Goal: Task Accomplishment & Management: Use online tool/utility

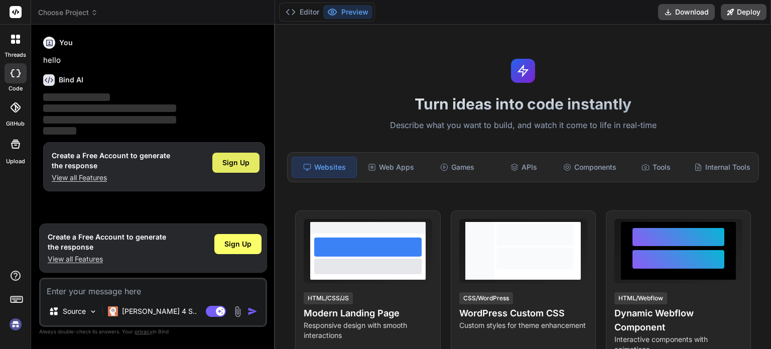
click at [227, 162] on span "Sign Up" at bounding box center [235, 163] width 27 height 10
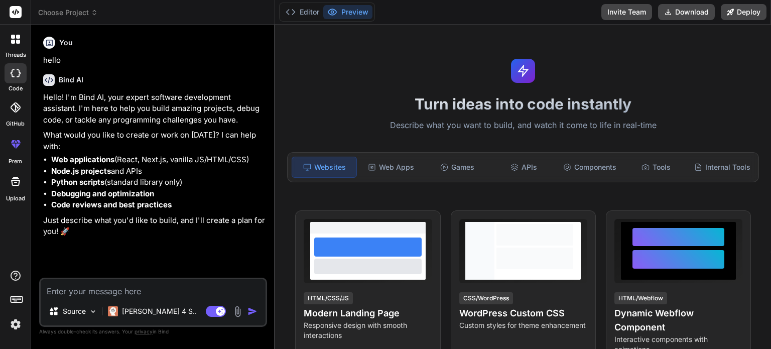
type textarea "x"
click at [533, 163] on div "APIs" at bounding box center [523, 167] width 64 height 21
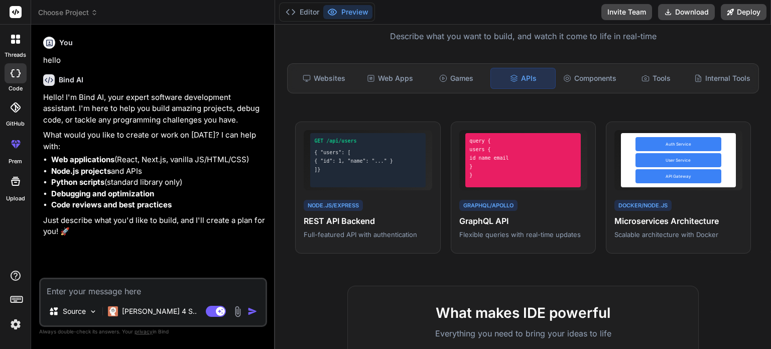
scroll to position [100, 0]
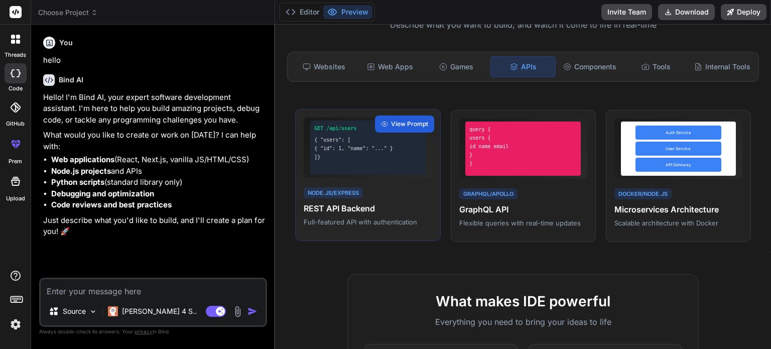
click at [383, 208] on div "Node.js/Express REST API Backend Full-featured API with authentication" at bounding box center [368, 206] width 128 height 41
click at [398, 160] on div "]}" at bounding box center [367, 157] width 107 height 8
click at [353, 193] on div "Node.js/Express REST API Backend Full-featured API with authentication" at bounding box center [368, 206] width 128 height 41
click at [409, 196] on div "Node.js/Express REST API Backend Full-featured API with authentication" at bounding box center [368, 206] width 128 height 41
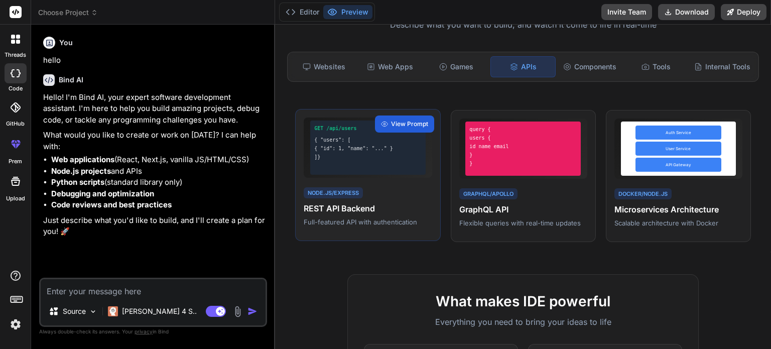
click at [409, 196] on div "Node.js/Express REST API Backend Full-featured API with authentication" at bounding box center [368, 206] width 128 height 41
click at [418, 129] on span "View Prompt" at bounding box center [409, 123] width 37 height 9
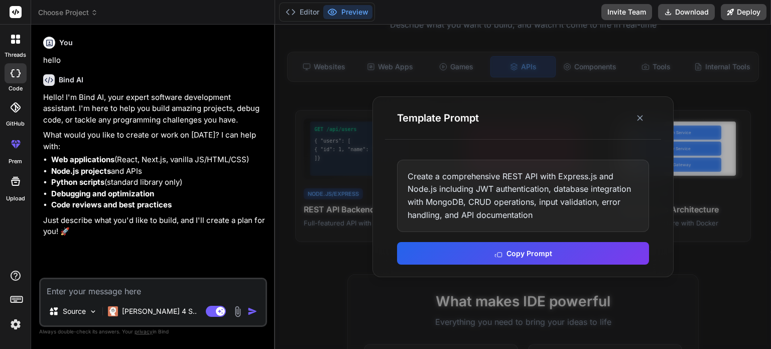
click at [650, 118] on div "Template Prompt" at bounding box center [523, 118] width 276 height 43
click at [643, 120] on icon at bounding box center [640, 118] width 10 height 10
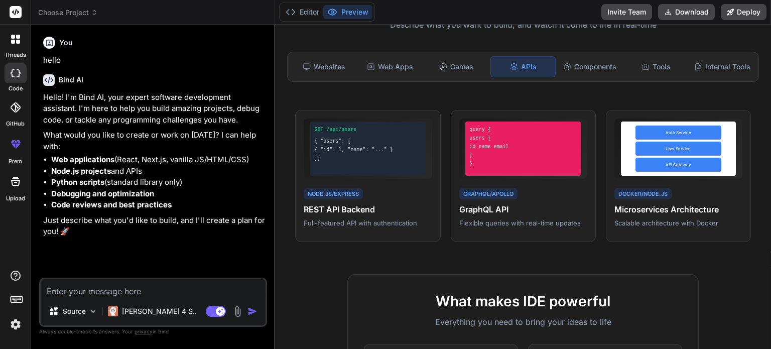
click at [140, 289] on textarea at bounding box center [153, 288] width 225 height 18
click at [169, 292] on textarea at bounding box center [153, 288] width 225 height 18
type textarea "T"
type textarea "x"
type textarea "Th"
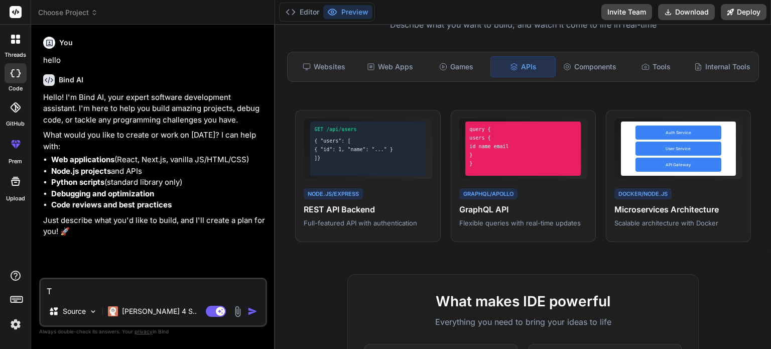
type textarea "x"
type textarea "Thi"
type textarea "x"
type textarea "This"
type textarea "x"
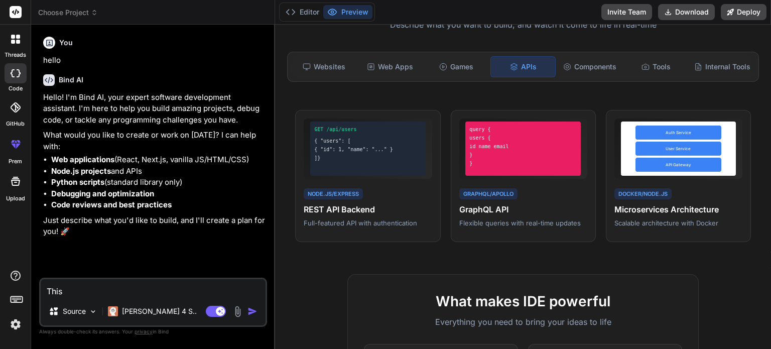
type textarea "This"
type textarea "x"
type textarea "This i"
type textarea "x"
type textarea "This is"
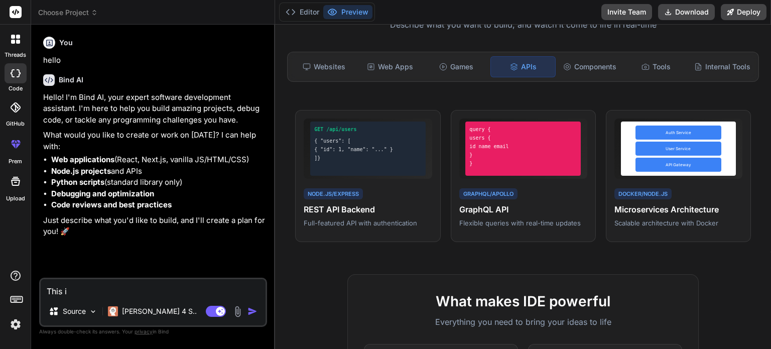
type textarea "x"
type textarea "This is"
type textarea "x"
type textarea "This is m"
type textarea "x"
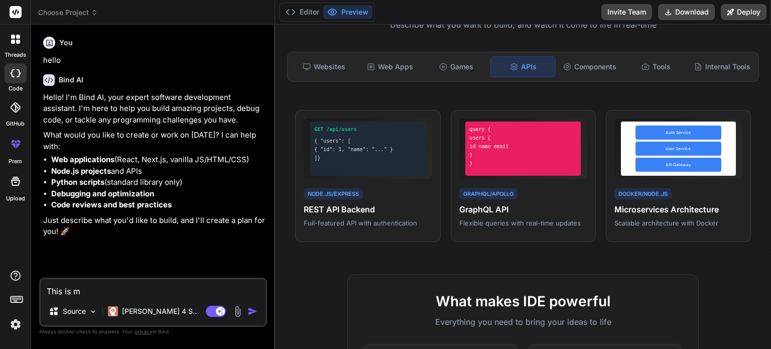
type textarea "This is my"
type textarea "x"
type textarea "This is my"
type textarea "x"
type textarea "This is my a"
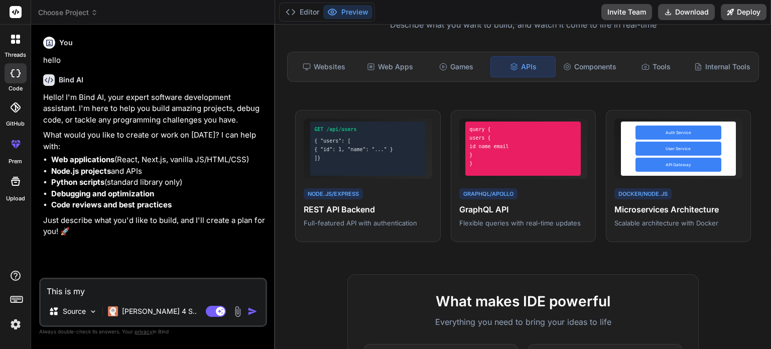
type textarea "x"
type textarea "This is my ap"
type textarea "x"
type textarea "This is my api"
type textarea "x"
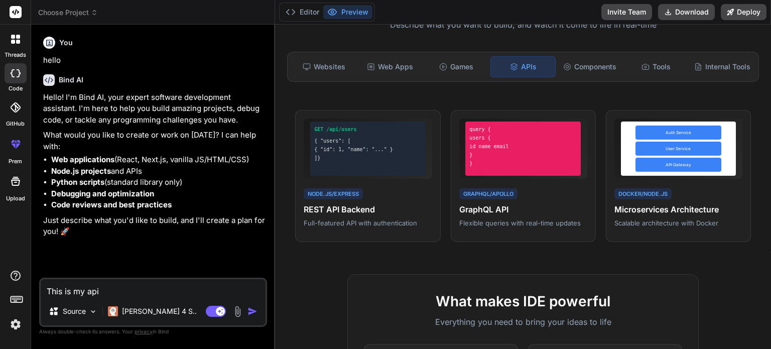
type textarea "This is my api:"
type textarea "x"
type textarea "This is my api:-"
type textarea "x"
type textarea "This is my api:--"
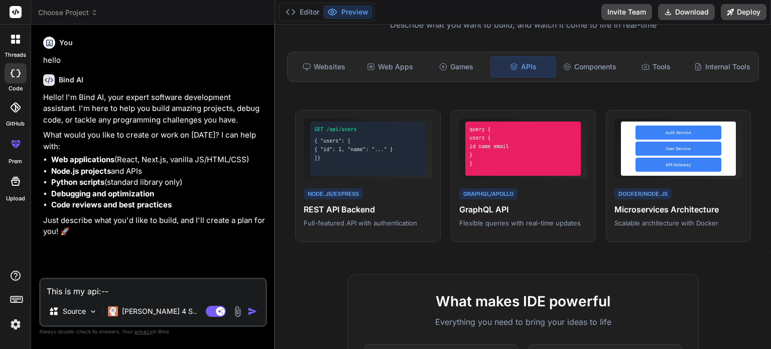
type textarea "x"
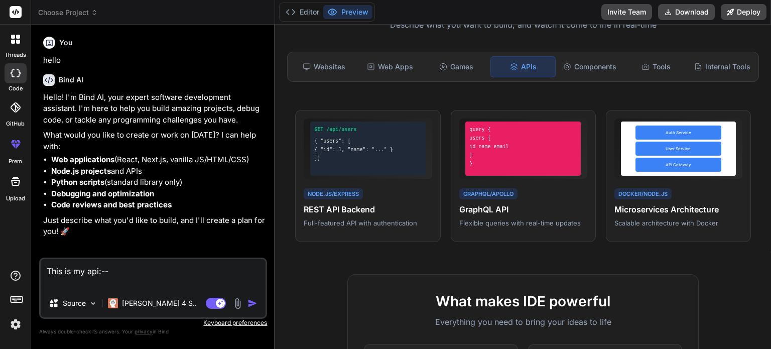
type textarea "This is my api:--"
type textarea "x"
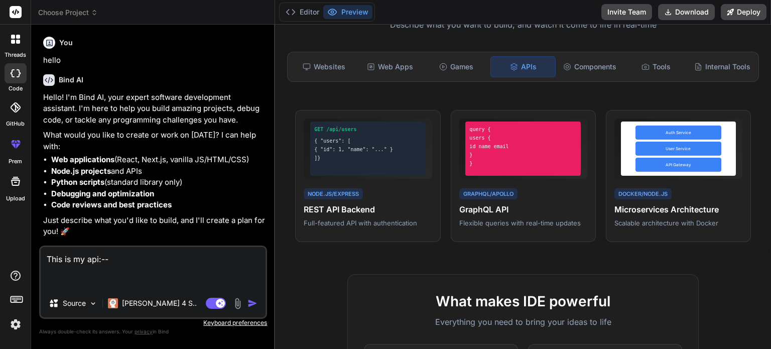
paste textarea "@action(methods=["POST"], detail=False, url_path="generate") def generate_gemin…"
type textarea "This is my api:-- @action(methods=["POST"], detail=False, url_path="generate") …"
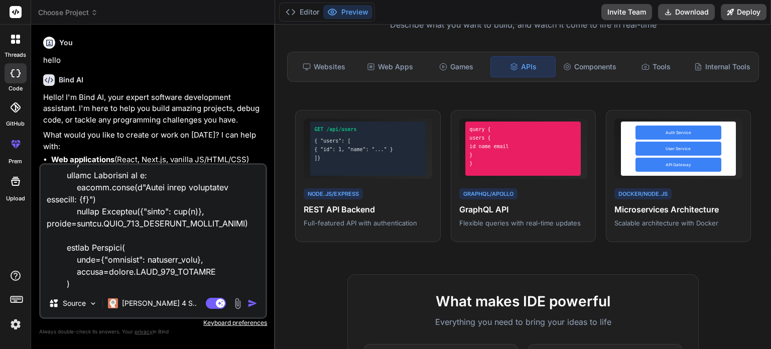
scroll to position [604, 0]
type textarea "x"
type textarea "This is my api:-- @action(methods=["POST"], detail=False, url_path="generate") …"
type textarea "x"
type textarea "This is my api:-- @action(methods=["POST"], detail=False, url_path="generate") …"
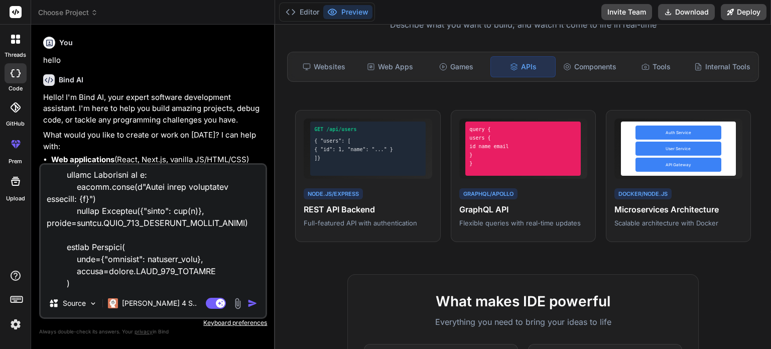
type textarea "x"
type textarea "This is my api:-- @action(methods=["POST"], detail=False, url_path="generate") …"
type textarea "x"
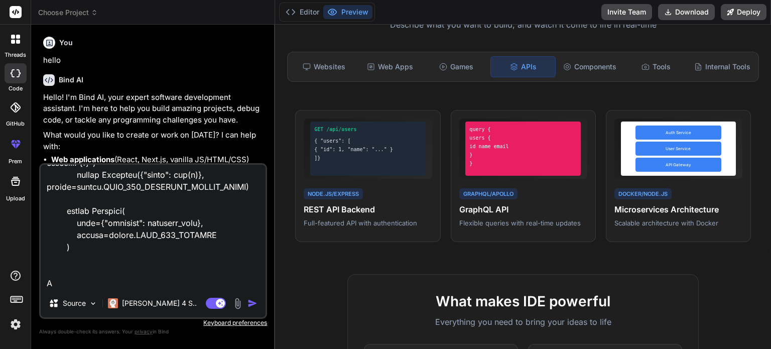
type textarea "This is my api:-- @action(methods=["POST"], detail=False, url_path="generate") …"
type textarea "x"
type textarea "This is my api:-- @action(methods=["POST"], detail=False, url_path="generate") …"
type textarea "x"
type textarea "This is my api:-- @action(methods=["POST"], detail=False, url_path="generate") …"
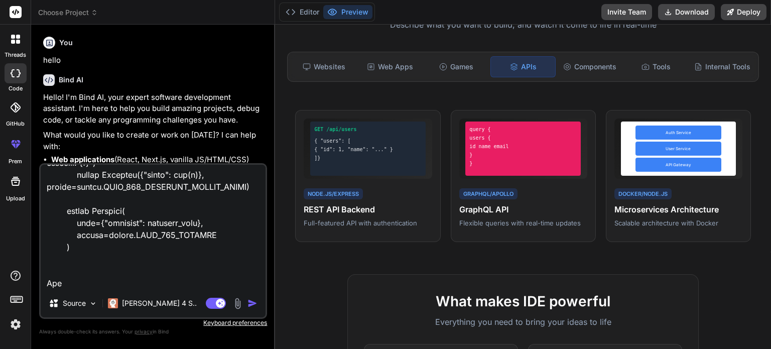
type textarea "x"
type textarea "This is my api:-- @action(methods=["POST"], detail=False, url_path="generate") …"
type textarea "x"
type textarea "This is my api:-- @action(methods=["POST"], detail=False, url_path="generate") …"
type textarea "x"
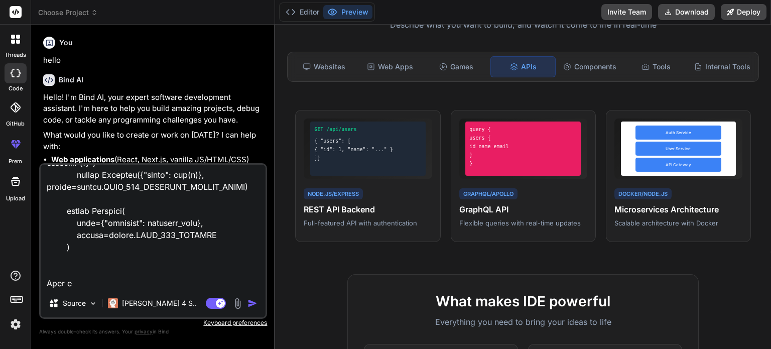
type textarea "This is my api:-- @action(methods=["POST"], detail=False, url_path="generate") …"
type textarea "x"
type textarea "This is my api:-- @action(methods=["POST"], detail=False, url_path="generate") …"
type textarea "x"
type textarea "This is my api:-- @action(methods=["POST"], detail=False, url_path="generate") …"
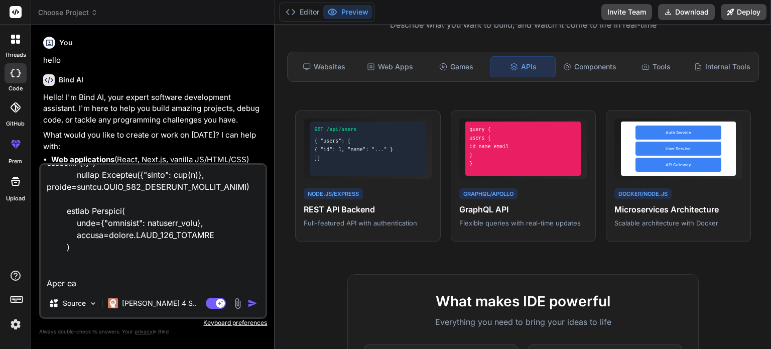
type textarea "x"
type textarea "This is my api:-- @action(methods=["POST"], detail=False, url_path="generate") …"
type textarea "x"
type textarea "This is my api:-- @action(methods=["POST"], detail=False, url_path="generate") …"
type textarea "x"
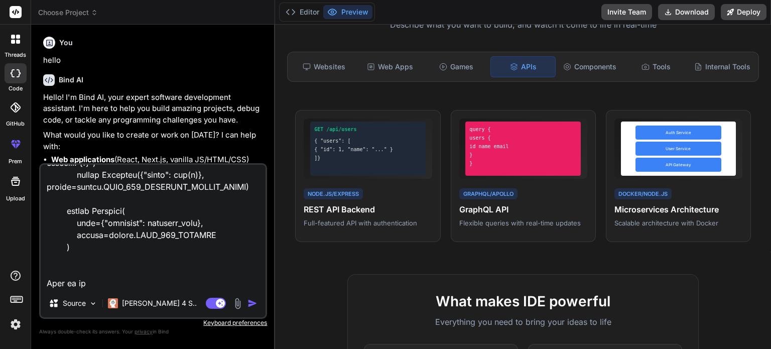
type textarea "This is my api:-- @action(methods=["POST"], detail=False, url_path="generate") …"
type textarea "x"
type textarea "This is my api:-- @action(methods=["POST"], detail=False, url_path="generate") …"
type textarea "x"
type textarea "This is my api:-- @action(methods=["POST"], detail=False, url_path="generate") …"
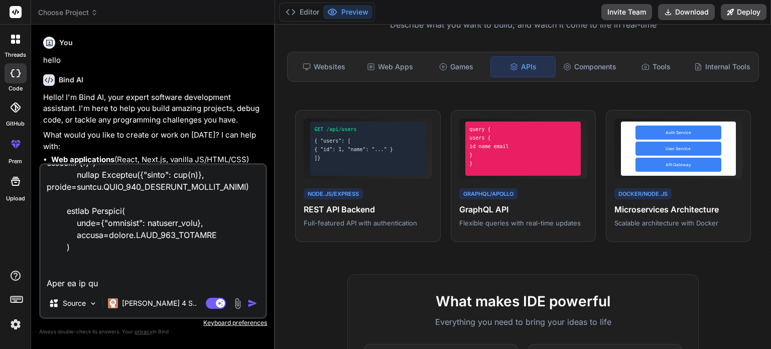
type textarea "x"
type textarea "This is my api:-- @action(methods=["POST"], detail=False, url_path="generate") …"
type textarea "x"
type textarea "This is my api:-- @action(methods=["POST"], detail=False, url_path="generate") …"
type textarea "x"
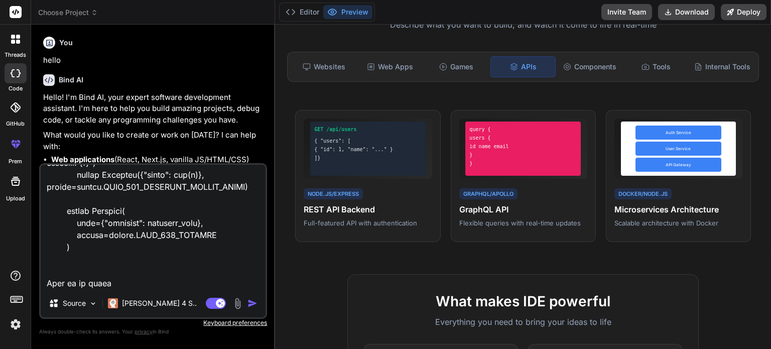
type textarea "This is my api:-- @action(methods=["POST"], detail=False, url_path="generate") …"
type textarea "x"
type textarea "This is my api:-- @action(methods=["POST"], detail=False, url_path="generate") …"
type textarea "x"
type textarea "This is my api:-- @action(methods=["POST"], detail=False, url_path="generate") …"
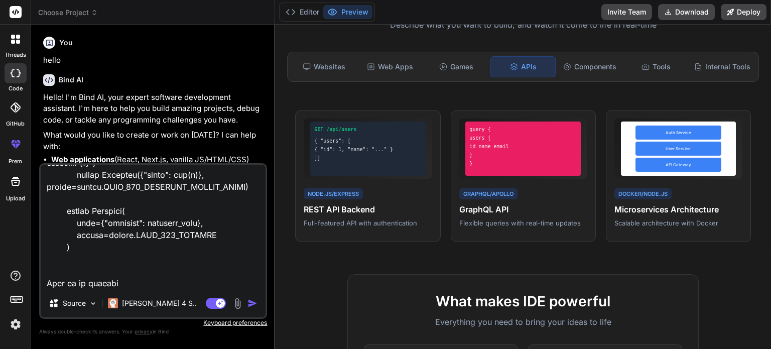
type textarea "x"
type textarea "This is my api:-- @action(methods=["POST"], detail=False, url_path="generate") …"
type textarea "x"
type textarea "This is my api:-- @action(methods=["POST"], detail=False, url_path="generate") …"
type textarea "x"
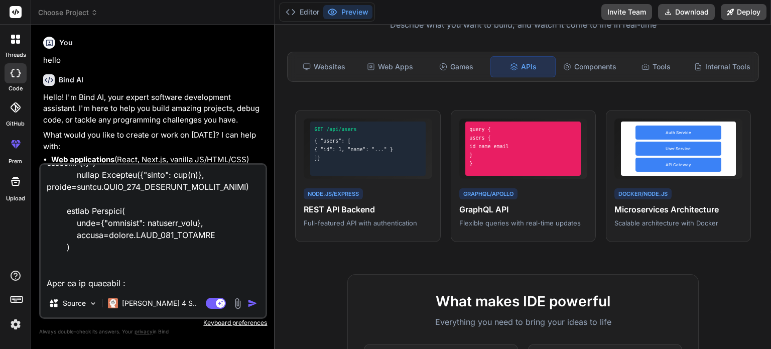
type textarea "This is my api:-- @action(methods=["POST"], detail=False, url_path="generate") …"
type textarea "x"
type textarea "This is my api:-- @action(methods=["POST"], detail=False, url_path="generate") …"
type textarea "x"
type textarea "This is my api:-- @action(methods=["POST"], detail=False, url_path="generate") …"
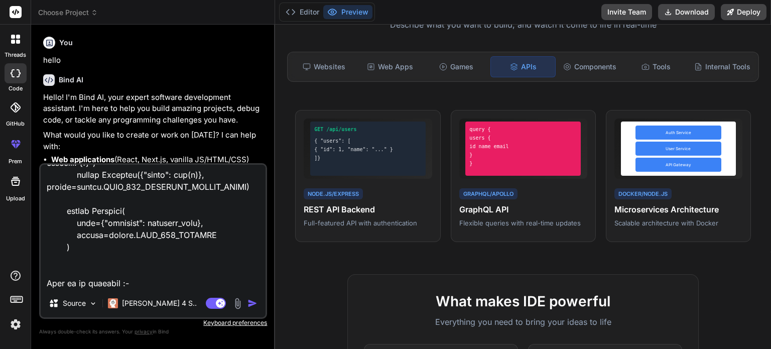
type textarea "x"
type textarea "This is my api:-- @action(methods=["POST"], detail=False, url_path="generate") …"
type textarea "x"
paste textarea "def gemini_streaming_completion(prompt, model="gemini-2.0-flash-001", max_outpu…"
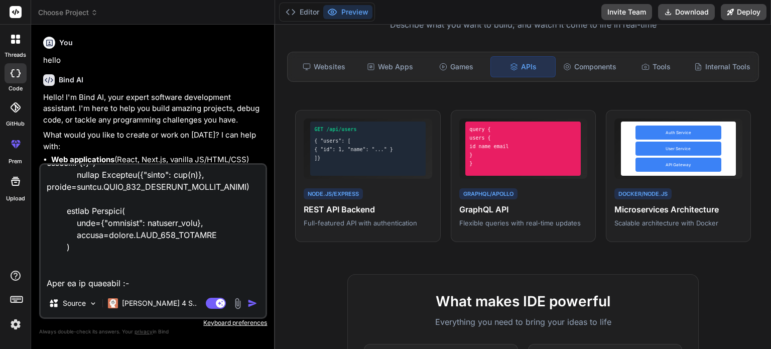
type textarea "This is my api:-- @action(methods=["POST"], detail=False, url_path="generate") …"
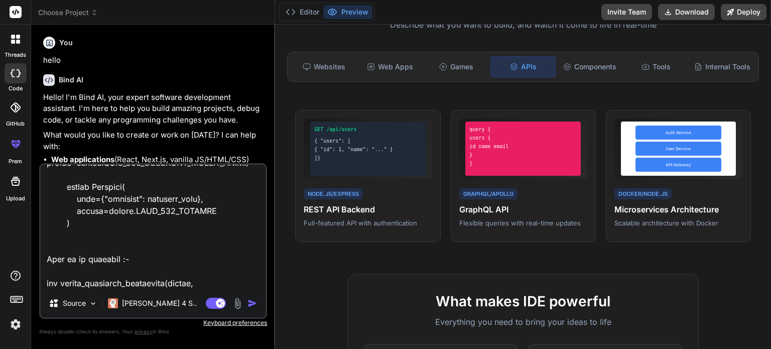
type textarea "x"
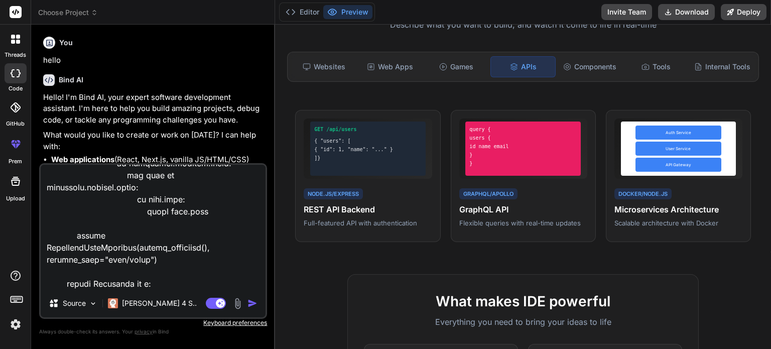
scroll to position [1436, 0]
type textarea "This is my api:-- @action(methods=["POST"], detail=False, url_path="generate") …"
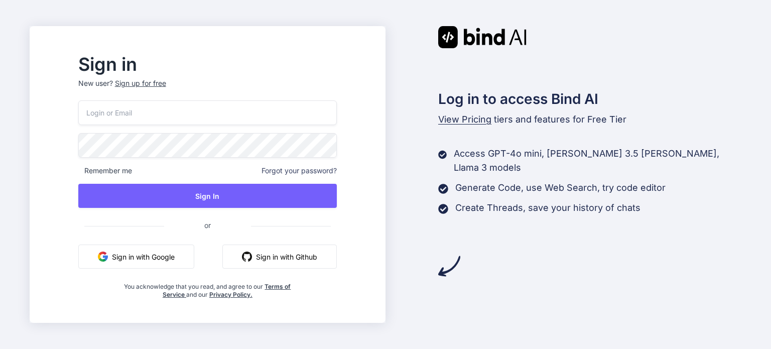
click at [223, 117] on input "email" at bounding box center [207, 112] width 259 height 25
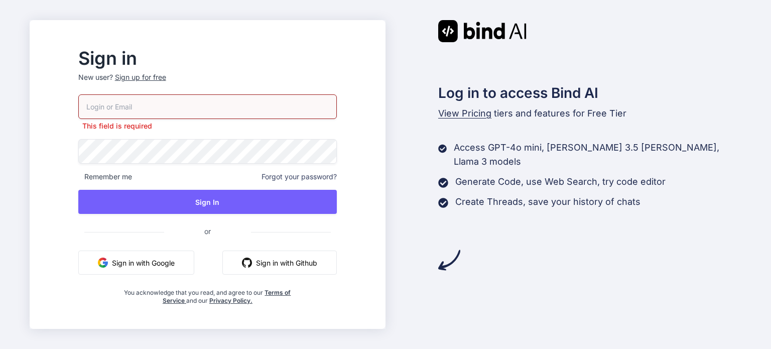
click at [191, 253] on button "Sign in with Google" at bounding box center [136, 262] width 116 height 24
